Goal: Navigation & Orientation: Find specific page/section

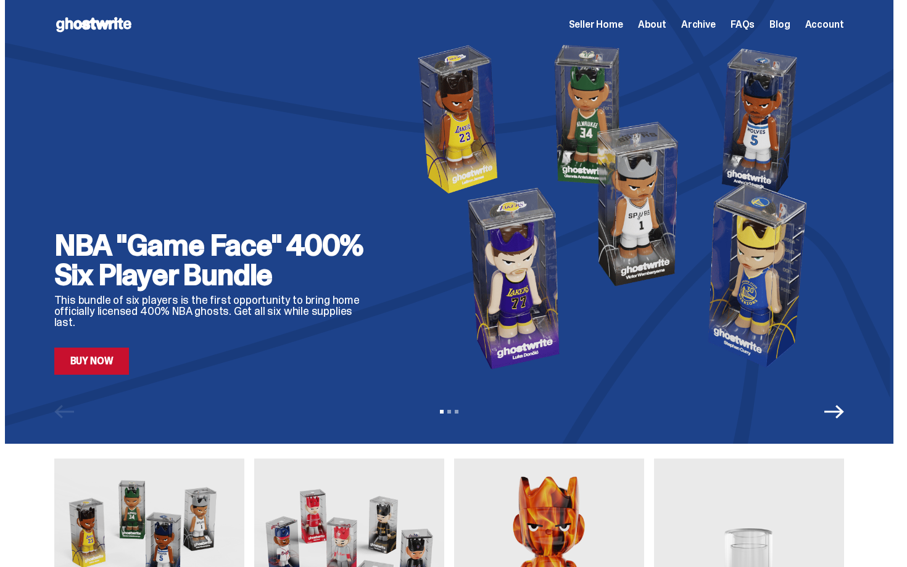
click at [623, 22] on span "Seller Home" at bounding box center [596, 25] width 54 height 10
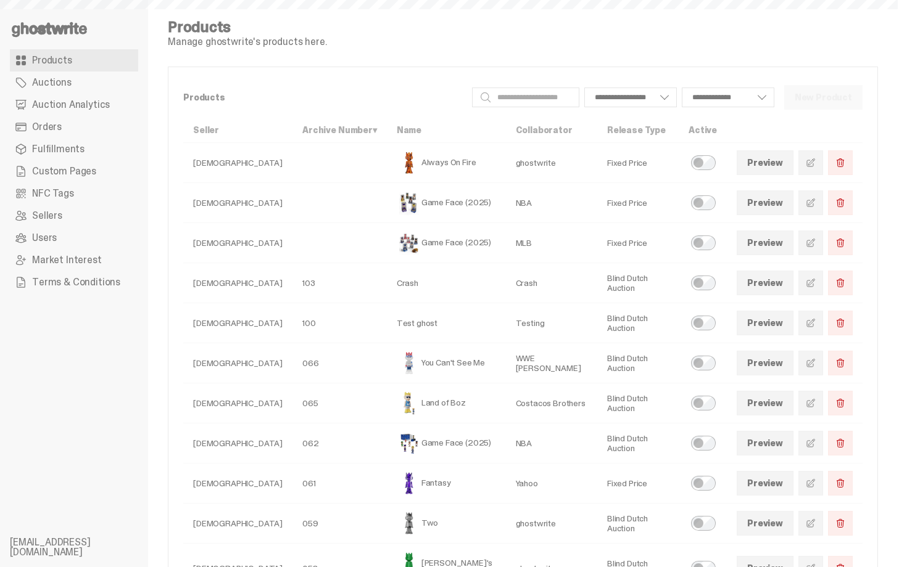
select select
click at [88, 125] on link "Orders" at bounding box center [74, 127] width 128 height 22
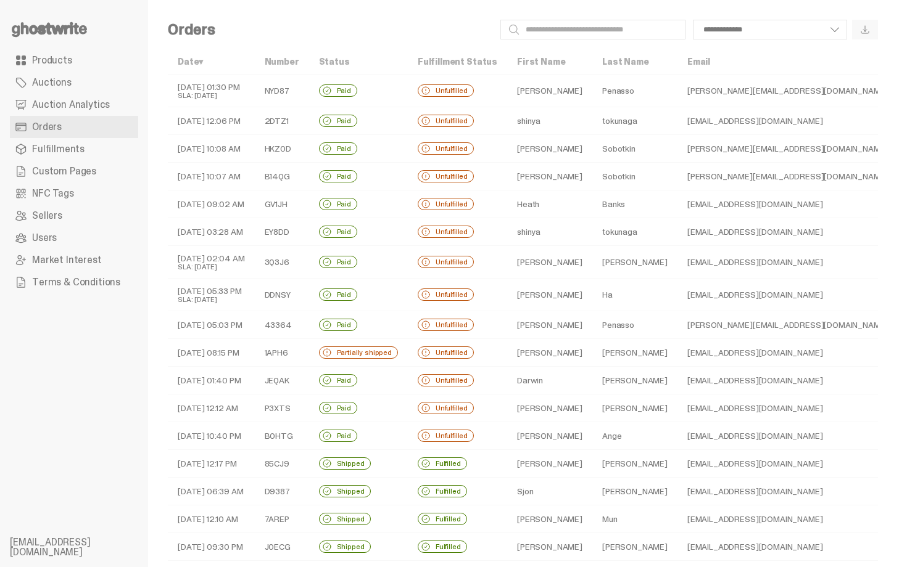
click at [401, 89] on td "Paid" at bounding box center [358, 91] width 99 height 33
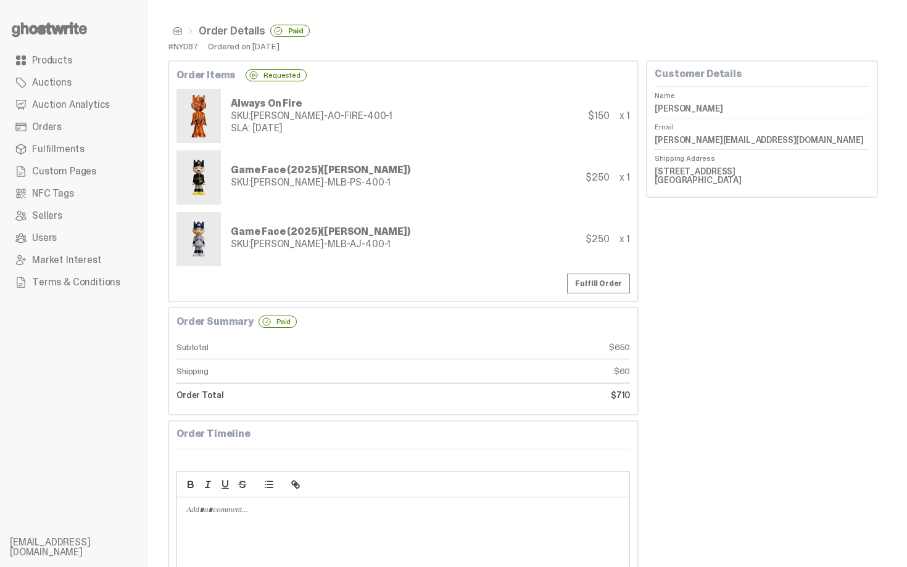
click at [389, 141] on div "Always On Fire SKU: TY-GH-AO-FIRE-400-1 SLA: 09-24-25 $150 x 1" at bounding box center [402, 116] width 453 height 54
click at [668, 107] on dd "Gabriel Penasso" at bounding box center [761, 108] width 215 height 19
copy dl "Gabriel Penasso"
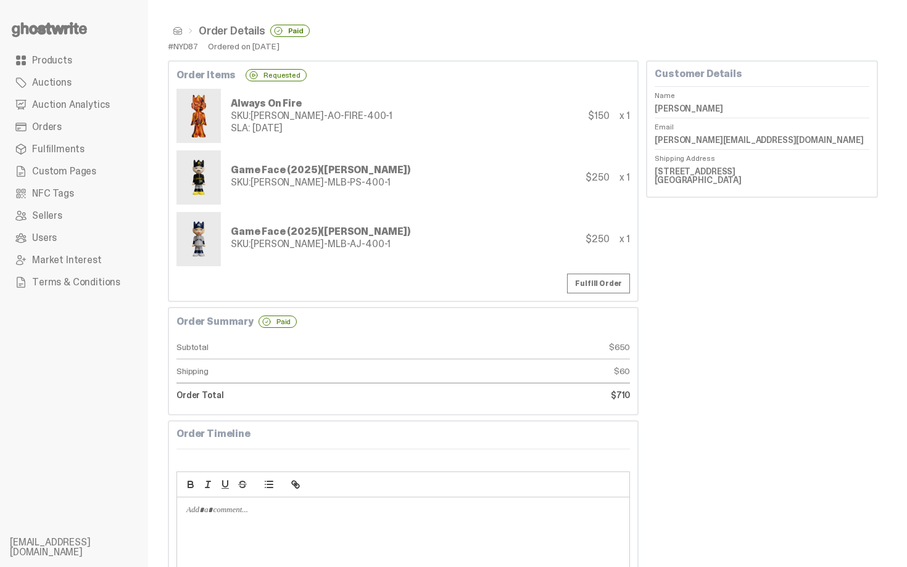
click at [589, 87] on div "Order Items Requested Always On Fire SKU: TY-GH-AO-FIRE-400-1 SLA: 09-24-25 $15…" at bounding box center [403, 181] width 471 height 242
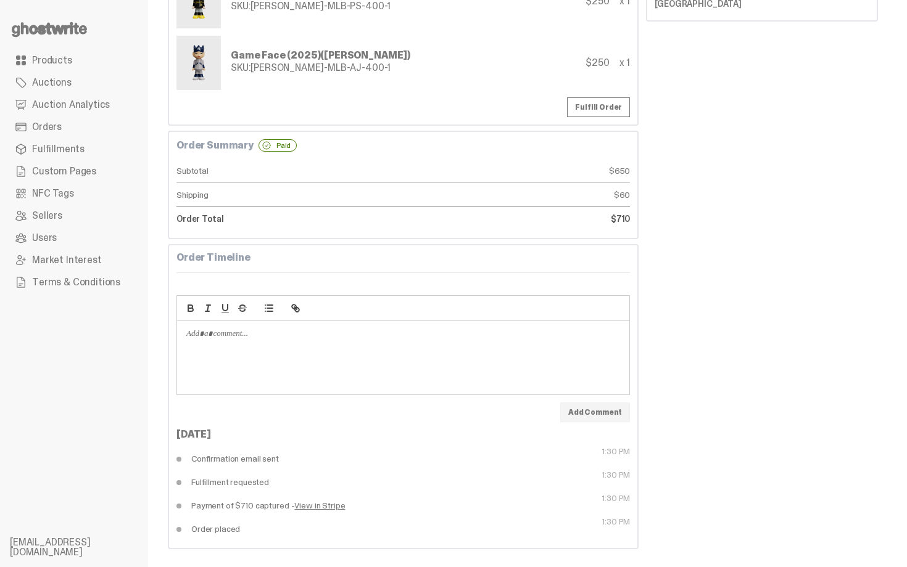
scroll to position [178, 0]
drag, startPoint x: 906, startPoint y: 368, endPoint x: 906, endPoint y: 393, distance: 24.7
click at [897, 389] on html "Something went wrong! Hang in there while we get back on track Order Details Pa…" at bounding box center [448, 105] width 897 height 567
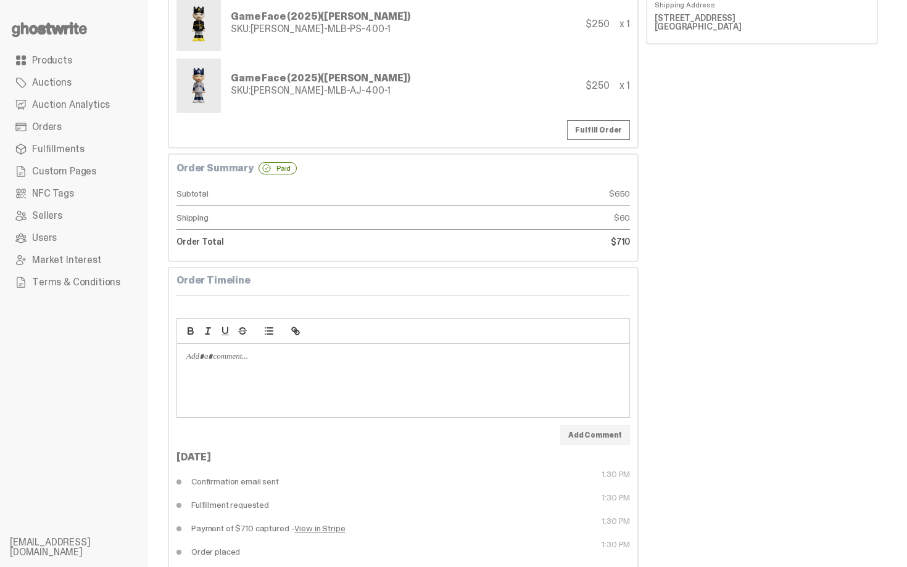
scroll to position [0, 0]
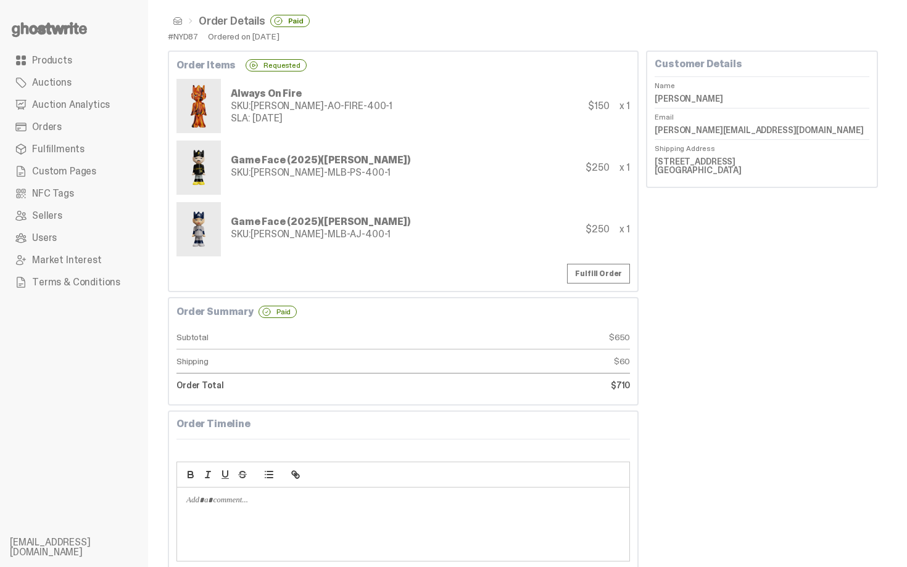
drag, startPoint x: 906, startPoint y: 384, endPoint x: 906, endPoint y: 59, distance: 325.1
click at [897, 65] on html "Something went wrong! Hang in there while we get back on track Order Details Pa…" at bounding box center [448, 273] width 897 height 567
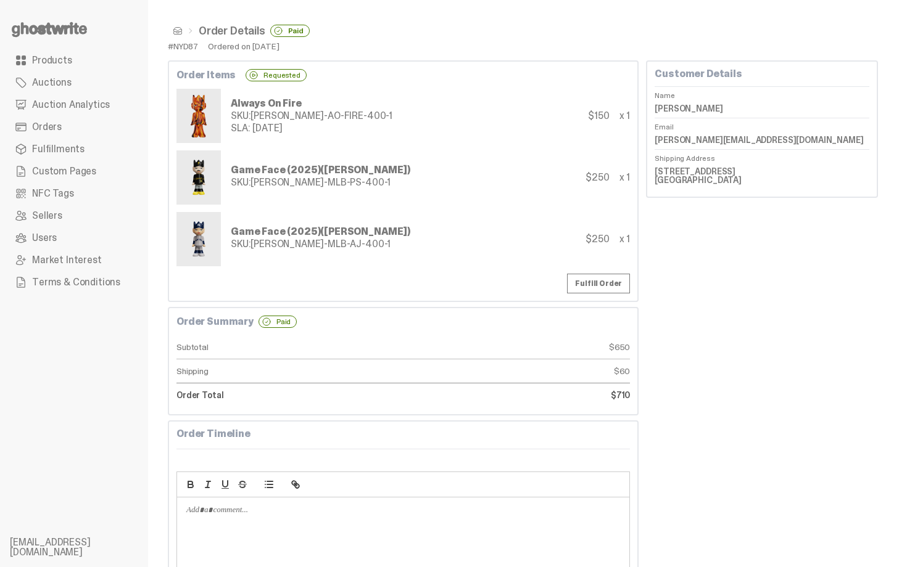
click at [808, 241] on div "Customer Details Name Gabriel Penasso Email gabriel@integratepayments.com Shipp…" at bounding box center [762, 393] width 232 height 666
click at [288, 167] on div "Game Face (2025) (Paul Skenes)" at bounding box center [320, 170] width 179 height 10
click at [181, 31] on span at bounding box center [178, 31] width 10 height 10
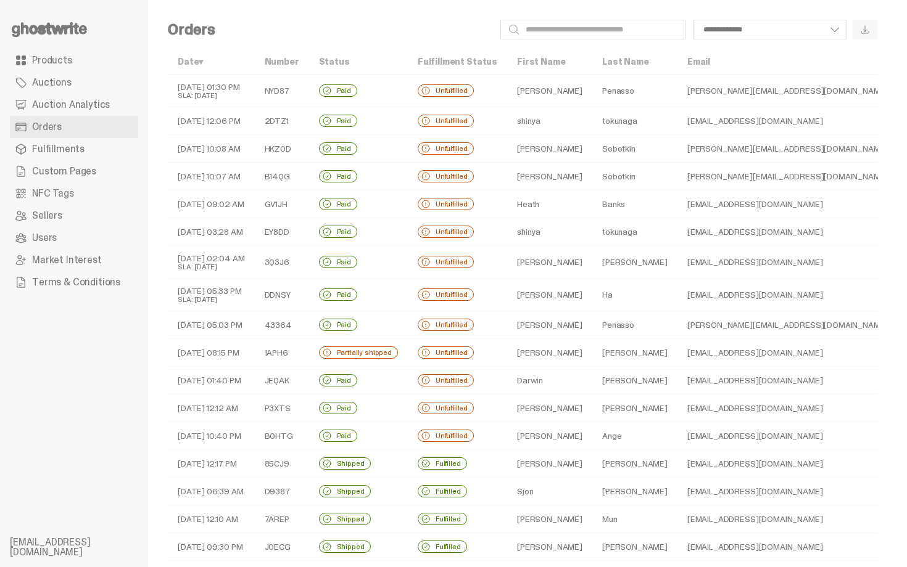
click at [432, 129] on td "Unfulfilled" at bounding box center [457, 121] width 99 height 28
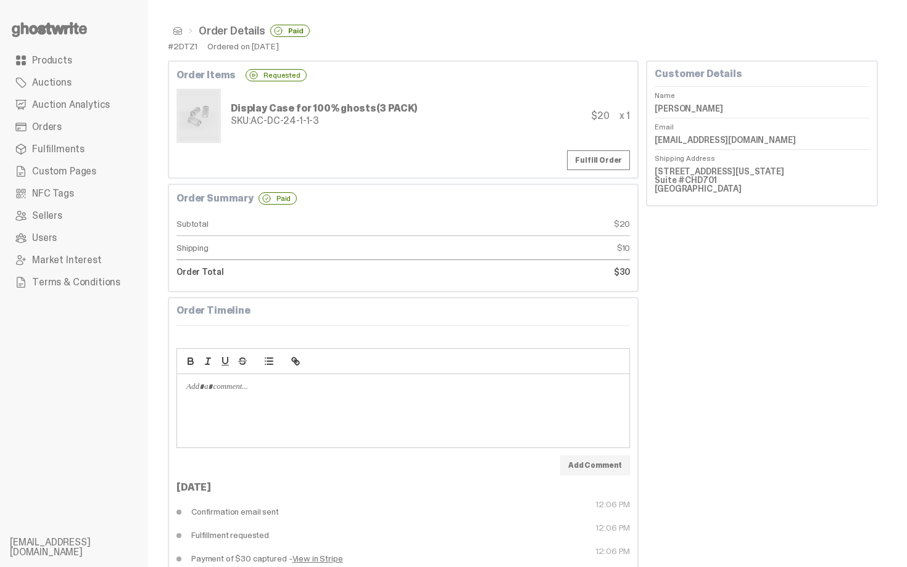
click at [180, 32] on span at bounding box center [178, 31] width 10 height 10
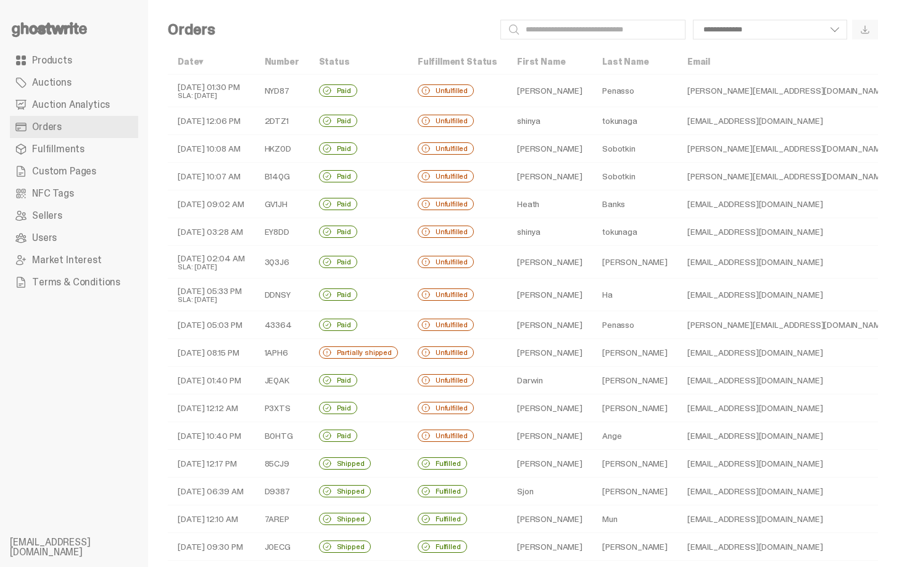
click at [216, 104] on td "09-22-25 01:30 PM SLA: 09-24-25" at bounding box center [211, 91] width 87 height 33
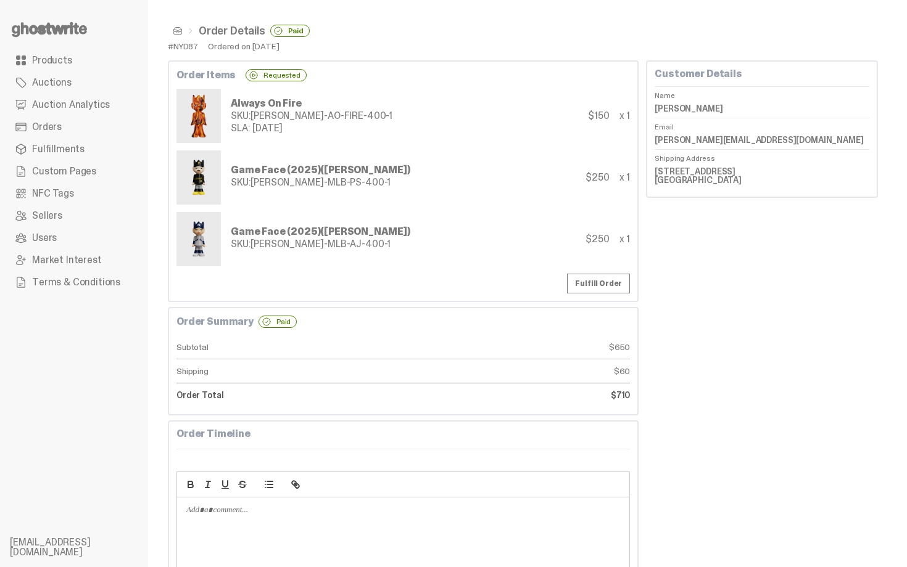
click at [64, 28] on use at bounding box center [49, 29] width 75 height 15
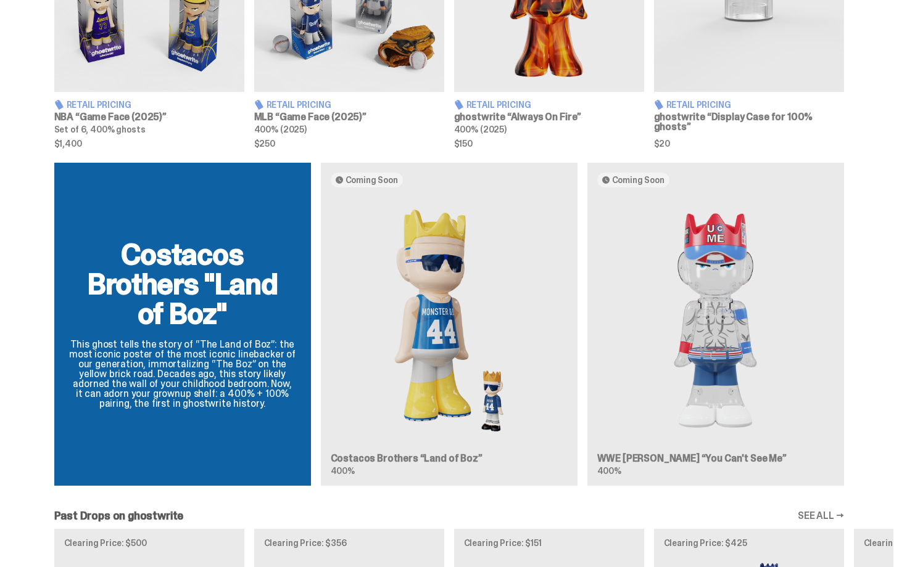
click at [783, 304] on div "Costacos Brothers "Land of Boz" This ghost tells the story of “The Land of Boz”…" at bounding box center [449, 329] width 888 height 333
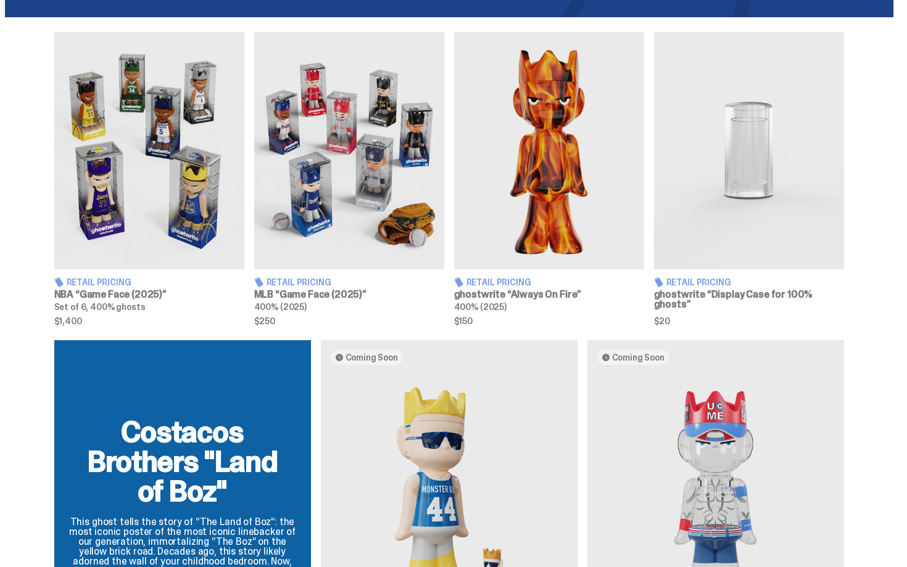
scroll to position [437, 0]
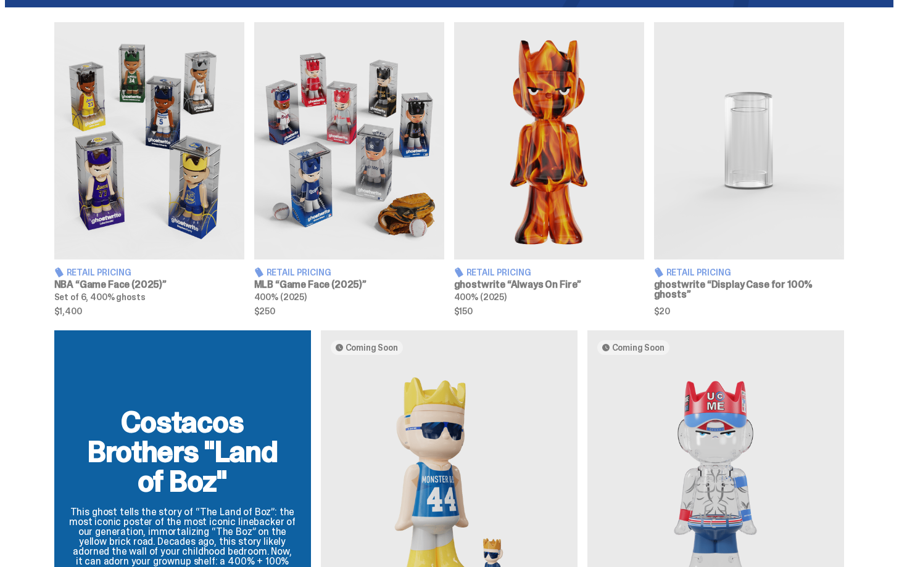
drag, startPoint x: 906, startPoint y: 279, endPoint x: 903, endPoint y: 233, distance: 47.0
click at [867, 204] on div "Retail Pricing NBA “Game Face (2025)” Set of 6, 400% ghosts $1,400 Retail Prici…" at bounding box center [448, 169] width 897 height 294
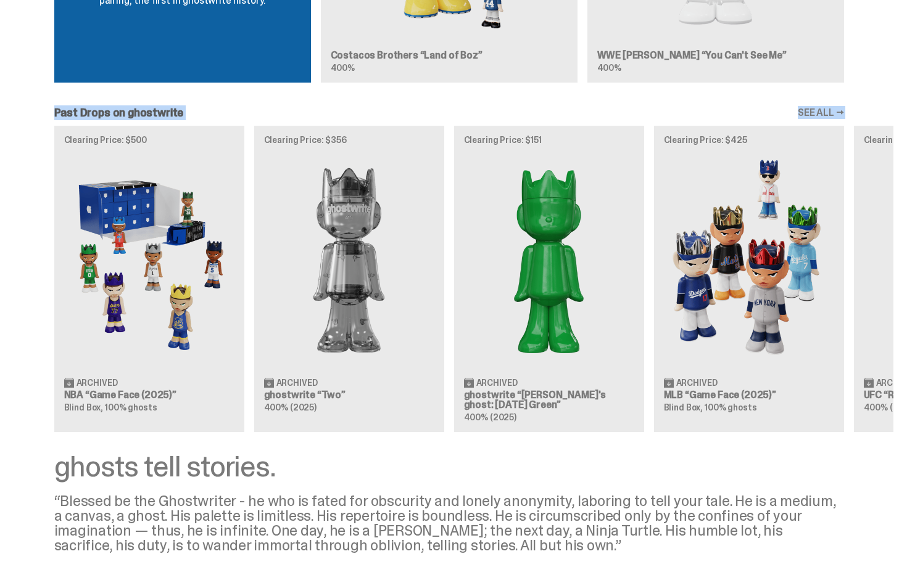
scroll to position [302, 0]
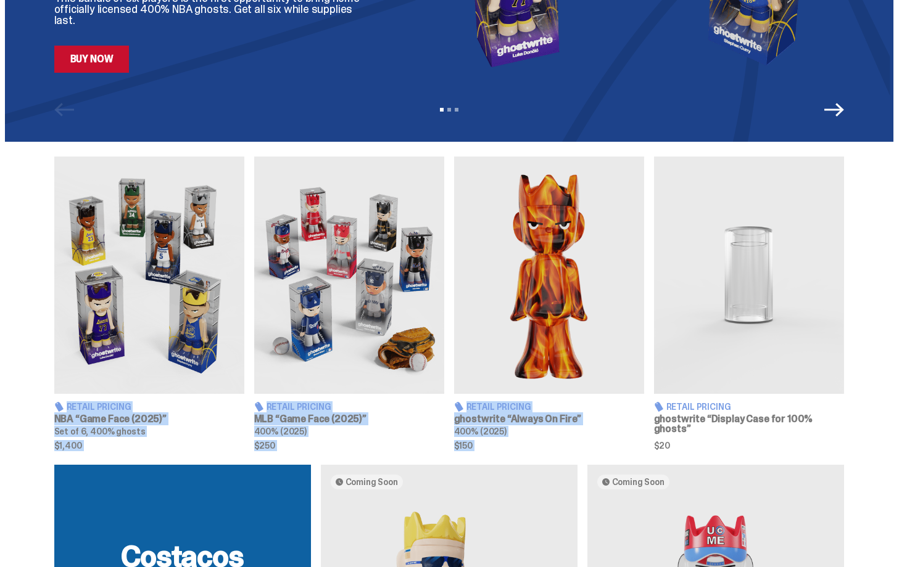
drag, startPoint x: 906, startPoint y: 204, endPoint x: 888, endPoint y: -22, distance: 226.5
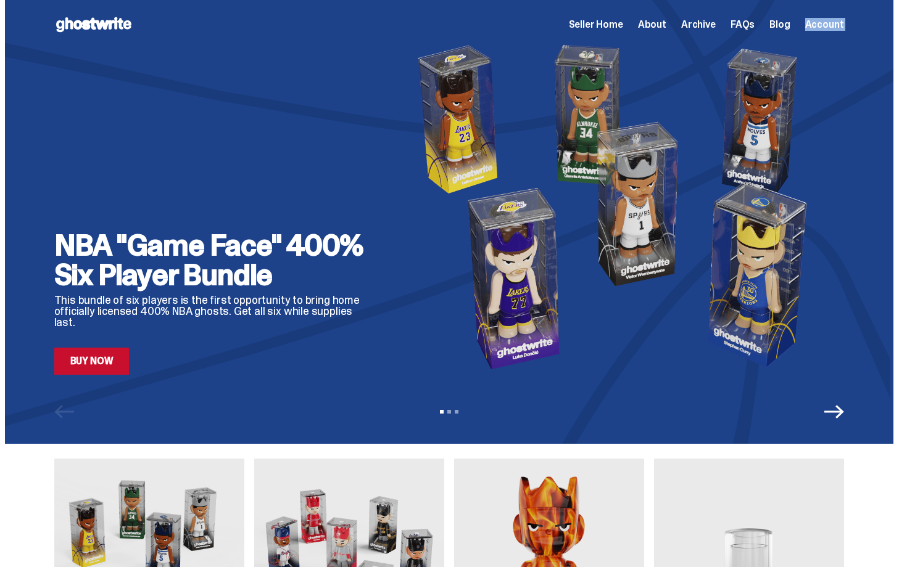
click at [759, 211] on img at bounding box center [619, 206] width 449 height 337
click at [116, 357] on link "Buy Now" at bounding box center [91, 361] width 75 height 27
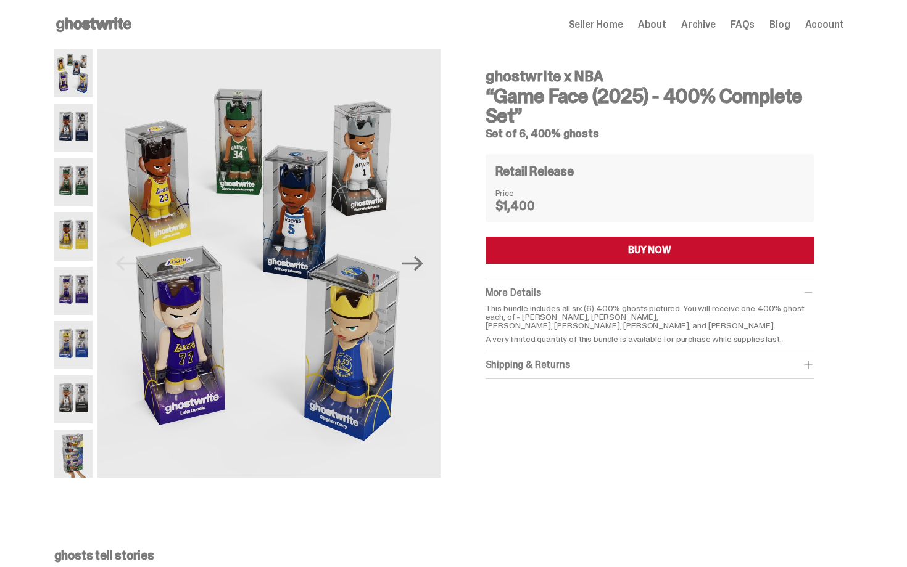
click at [628, 15] on div "Open main menu Home Seller Home About Archive FAQs Blog Account Seller Home Abo…" at bounding box center [449, 25] width 790 height 20
click at [648, 30] on div "Seller Home About Archive FAQs Blog Account" at bounding box center [706, 24] width 275 height 15
click at [666, 30] on span "About" at bounding box center [652, 25] width 28 height 10
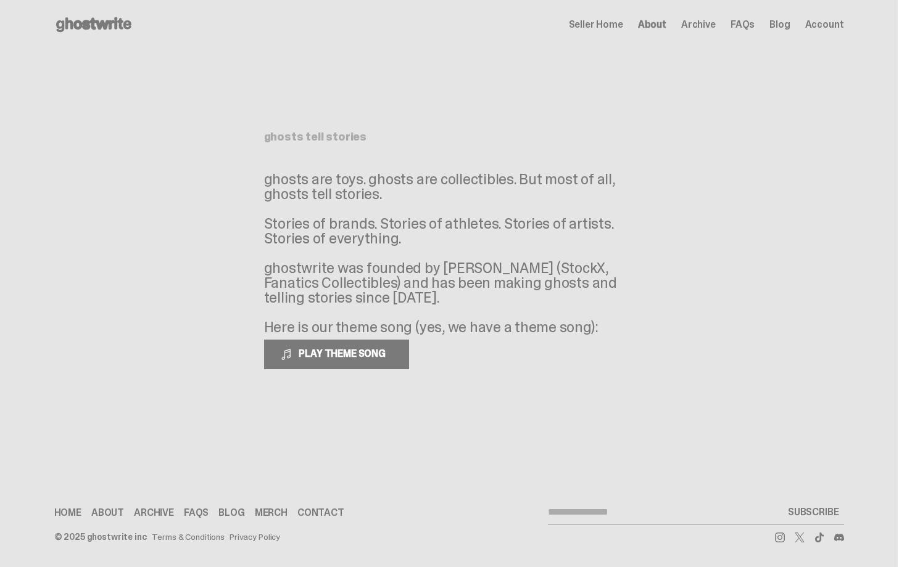
click at [695, 27] on span "Archive" at bounding box center [698, 25] width 35 height 10
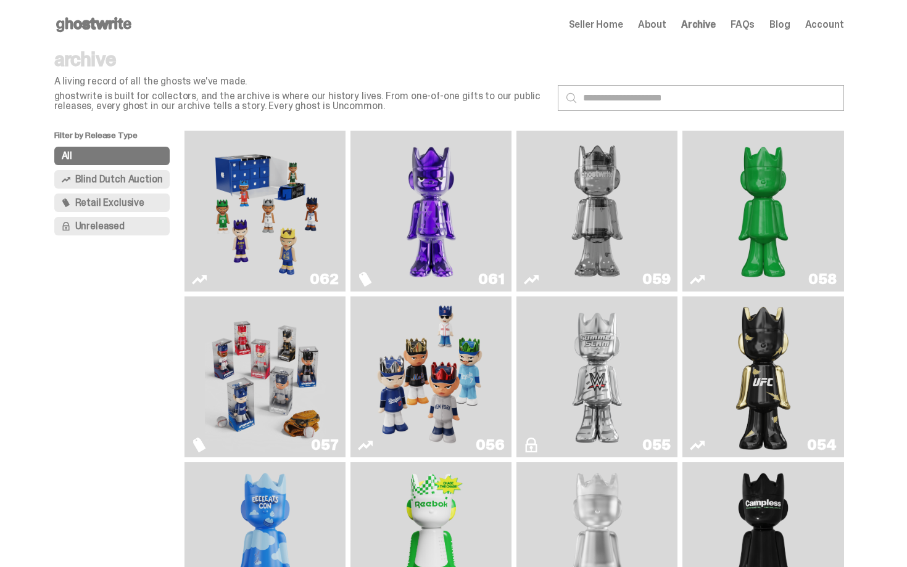
click at [583, 21] on span "Seller Home" at bounding box center [596, 25] width 54 height 10
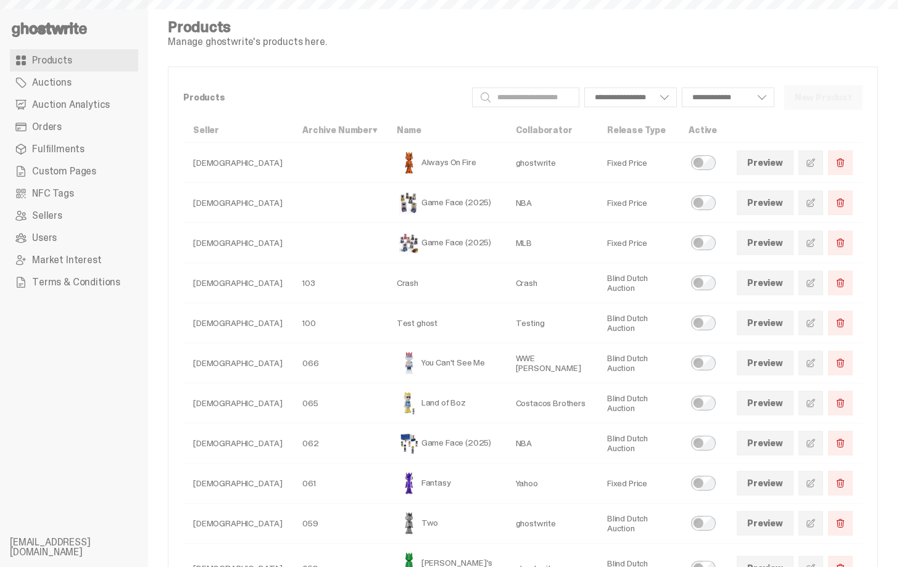
select select
click at [30, 30] on use at bounding box center [49, 29] width 75 height 15
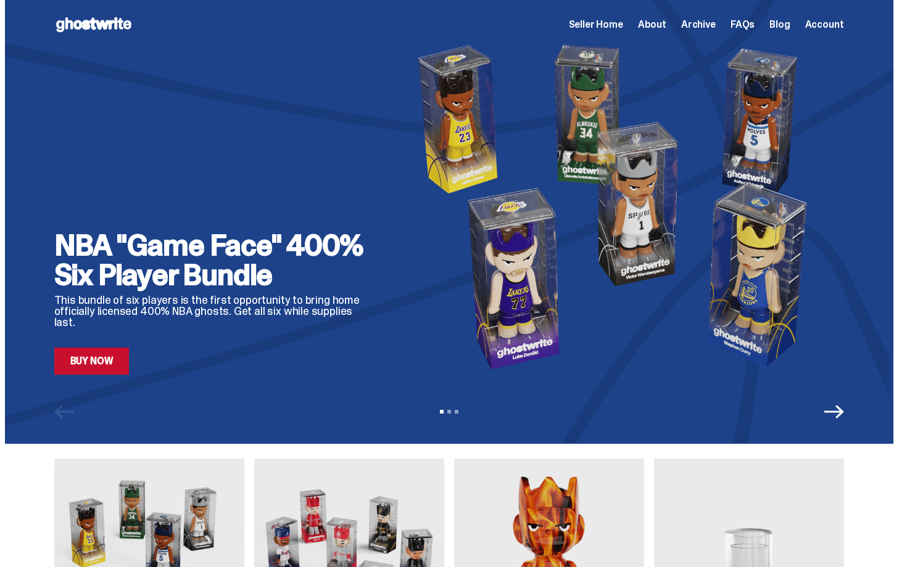
click at [700, 32] on div "Open main menu Home Seller Home About Archive FAQs Blog Account Seller Home Abo…" at bounding box center [449, 25] width 790 height 20
click at [700, 24] on span "Archive" at bounding box center [698, 25] width 35 height 10
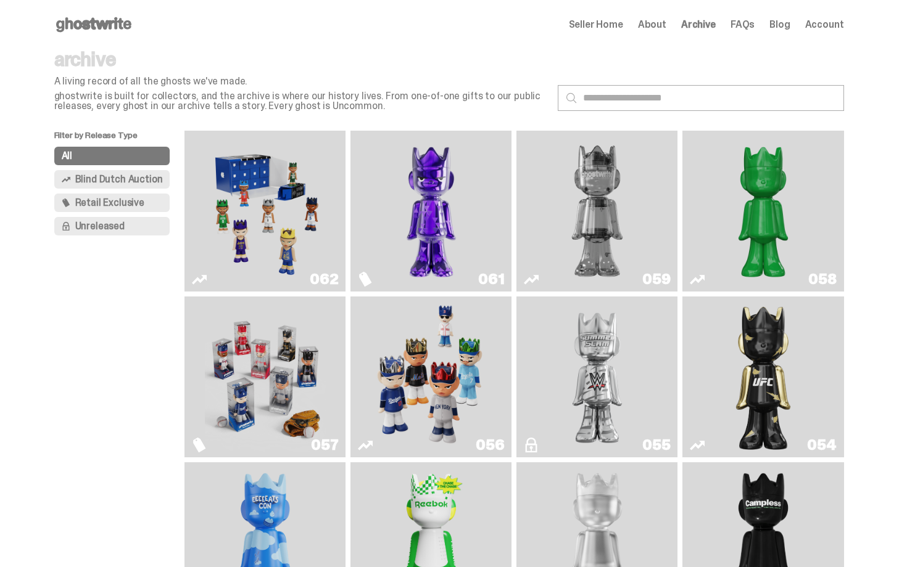
click at [96, 30] on icon at bounding box center [93, 25] width 79 height 20
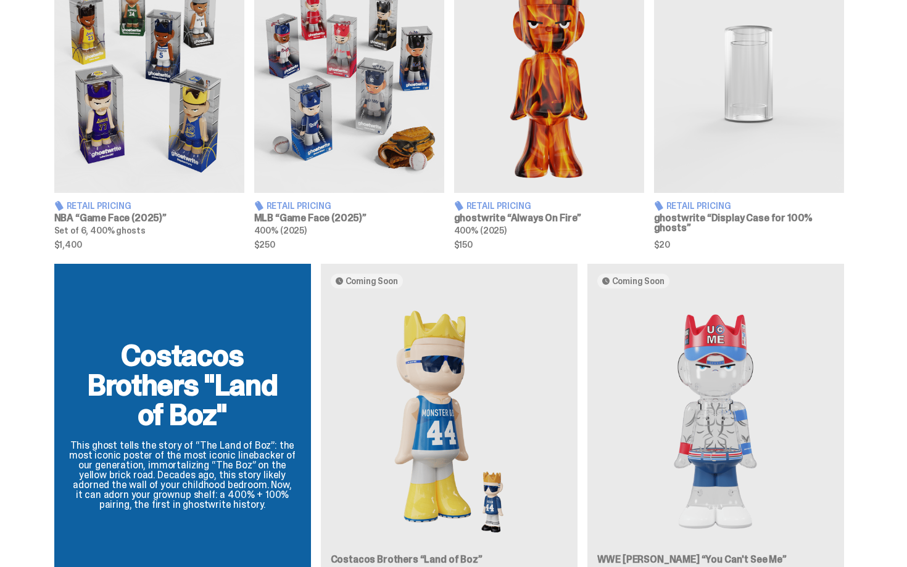
scroll to position [456, 0]
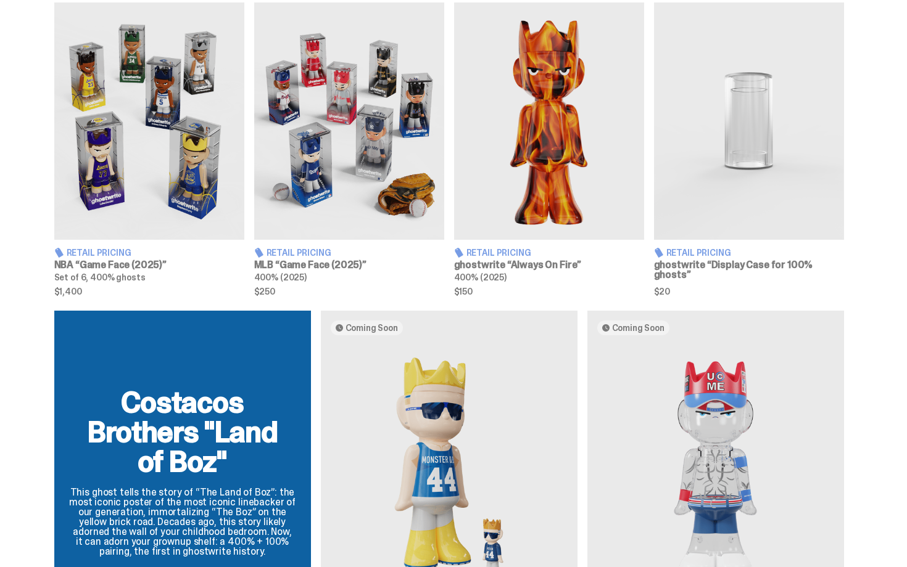
click at [340, 114] on img at bounding box center [349, 120] width 190 height 237
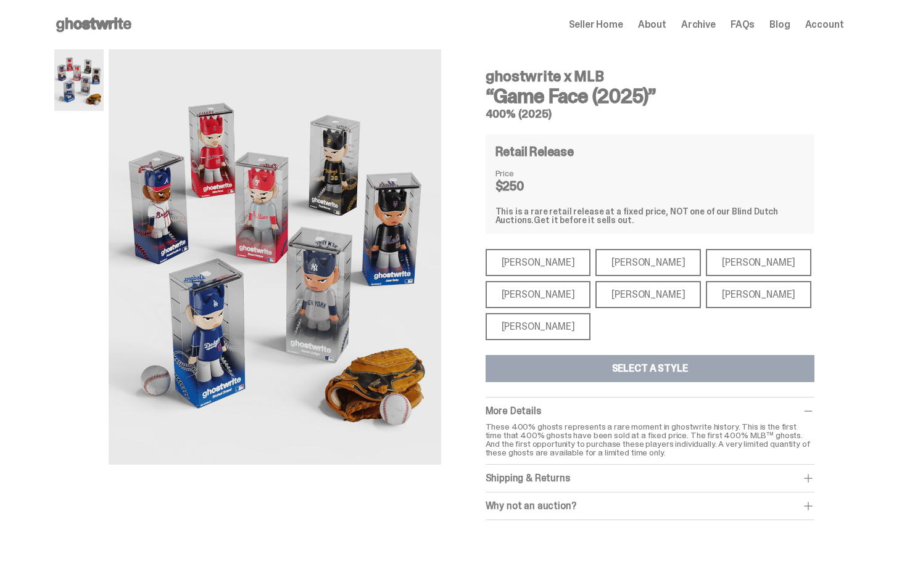
click at [478, 115] on div "ghostwrite x MLB “Game Face (2025)” 400% (2025) Retail Release Price $250 This …" at bounding box center [650, 284] width 388 height 471
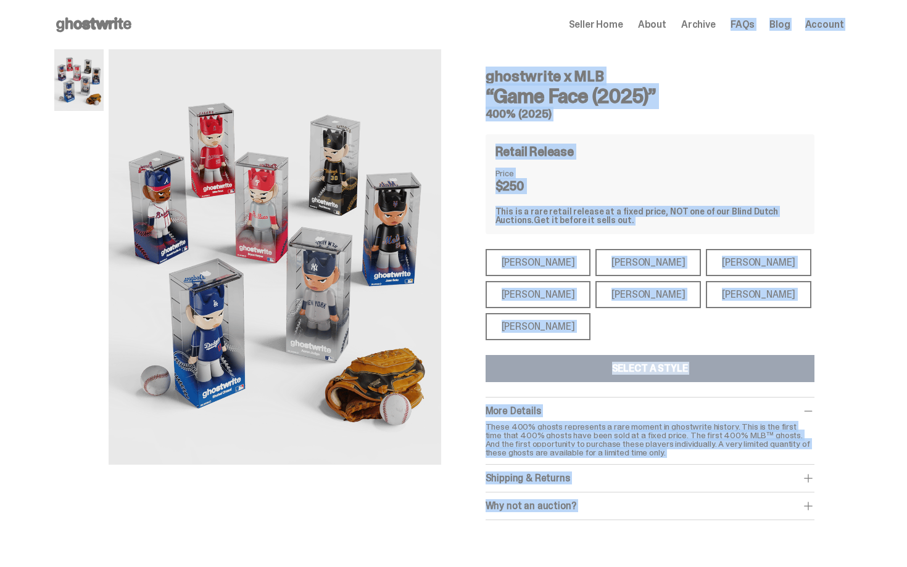
drag, startPoint x: 906, startPoint y: 236, endPoint x: 740, endPoint y: -22, distance: 306.9
click at [740, 0] on html "Open main menu Home Seller Home About Archive FAQs Blog Account Seller Home" at bounding box center [448, 283] width 897 height 567
click at [666, 22] on span "About" at bounding box center [652, 25] width 28 height 10
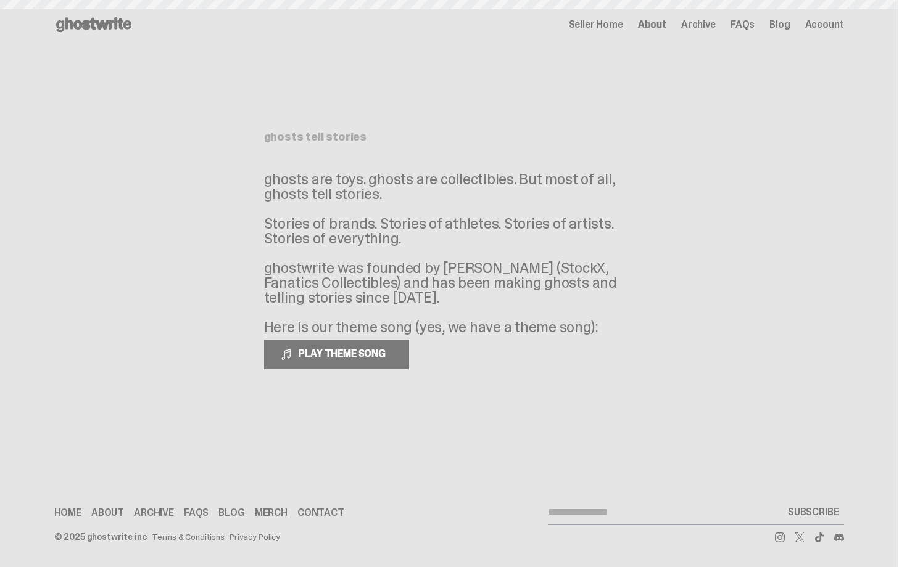
click at [729, 28] on div "Seller Home About Archive FAQs Blog Account" at bounding box center [706, 24] width 275 height 15
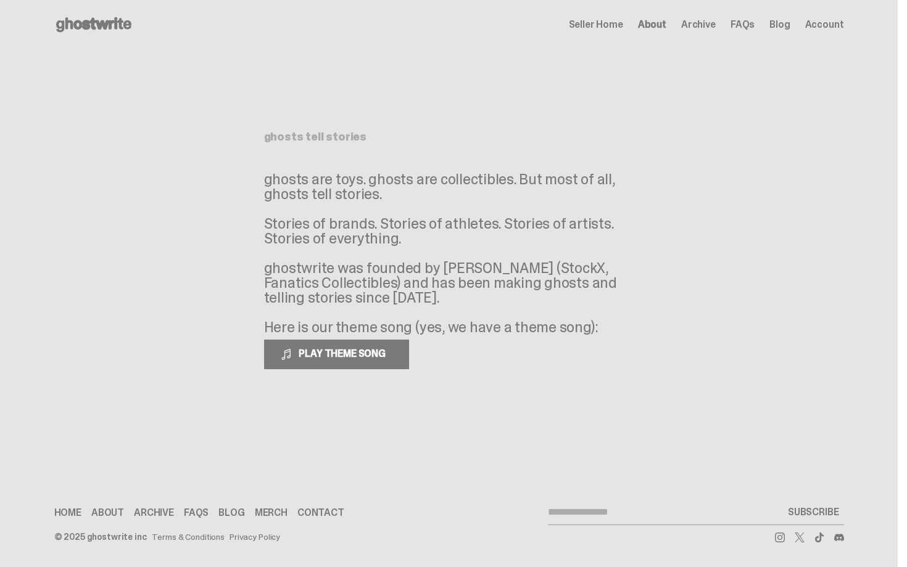
click at [716, 26] on span "Archive" at bounding box center [698, 25] width 35 height 10
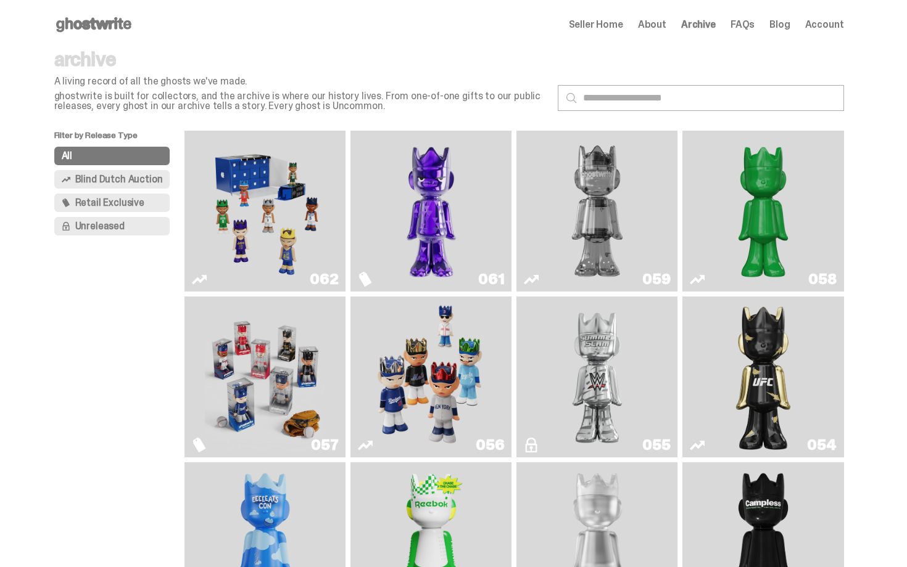
click at [283, 194] on img "Game Face (2025)" at bounding box center [265, 211] width 121 height 151
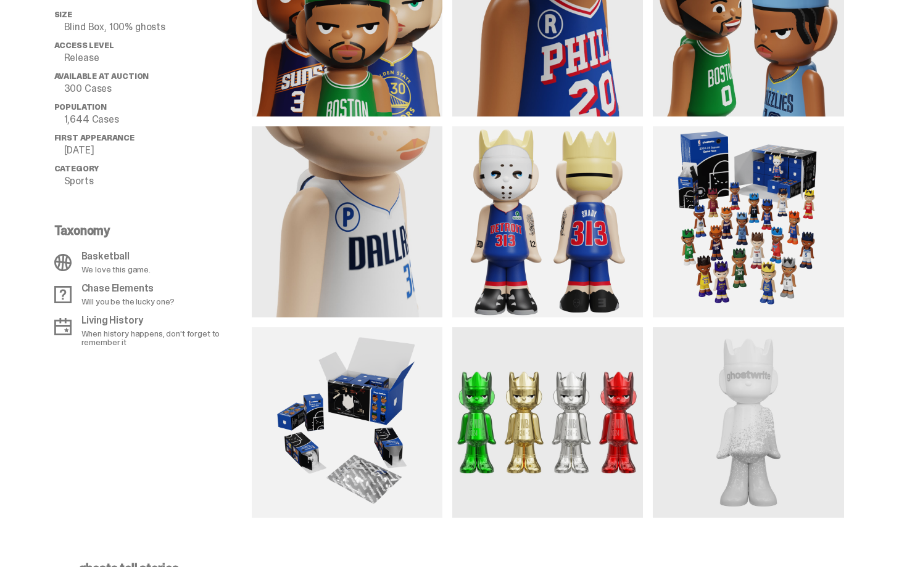
scroll to position [1086, 0]
